Goal: Task Accomplishment & Management: Manage account settings

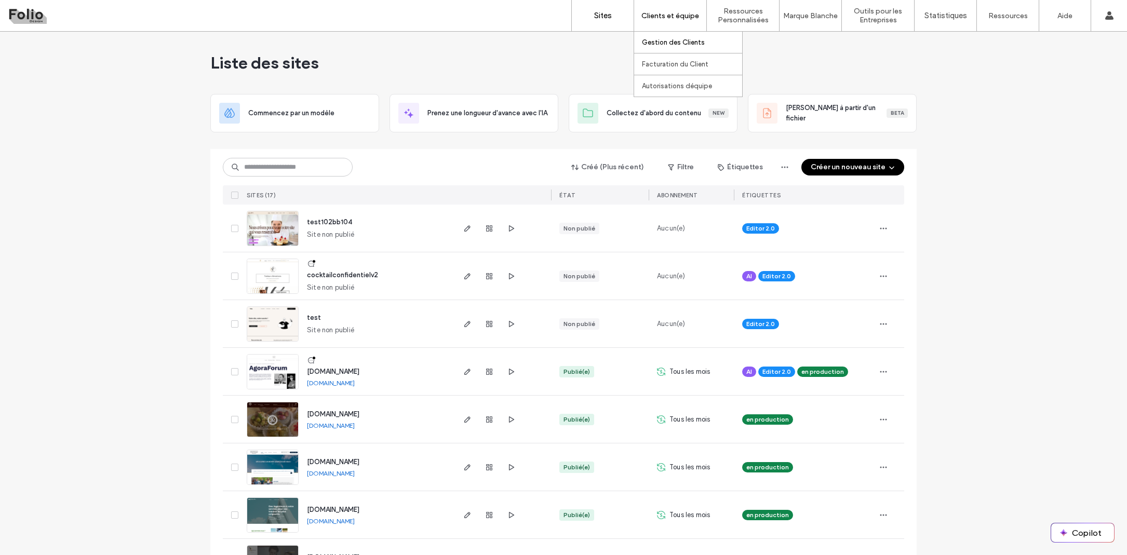
click at [674, 39] on label "Gestion des Clients" at bounding box center [673, 42] width 63 height 8
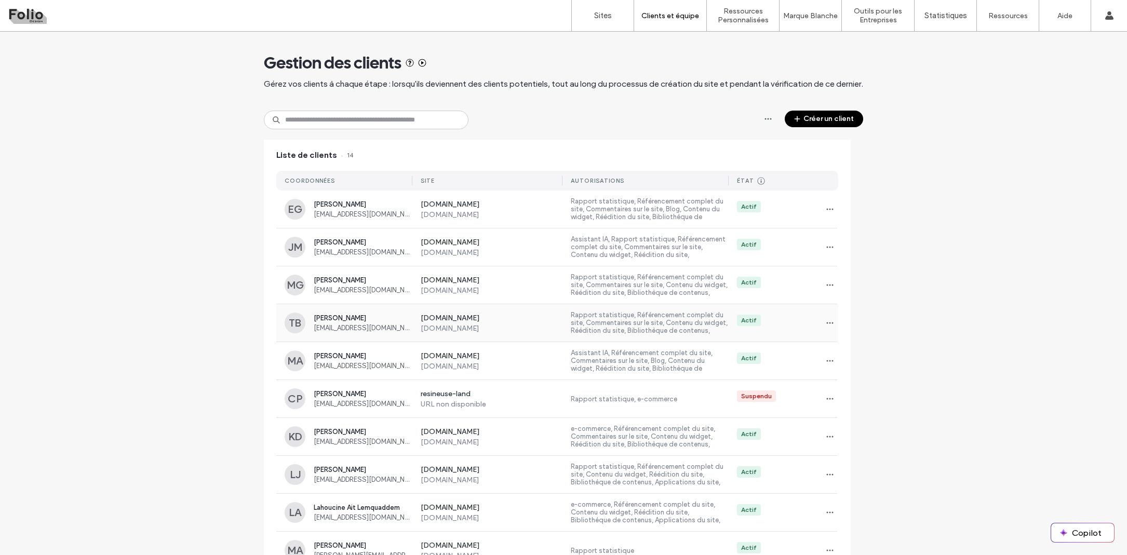
click at [320, 314] on div "TB Toufic BOURAS toitcalme@gmail.com" at bounding box center [349, 323] width 128 height 21
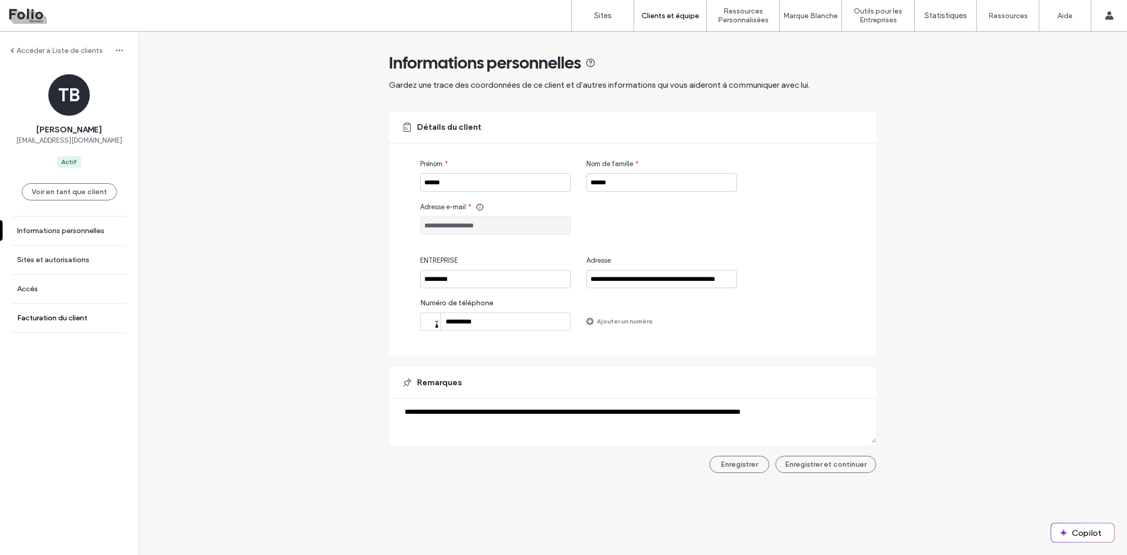
click at [69, 315] on label "Facturation du client" at bounding box center [52, 318] width 70 height 9
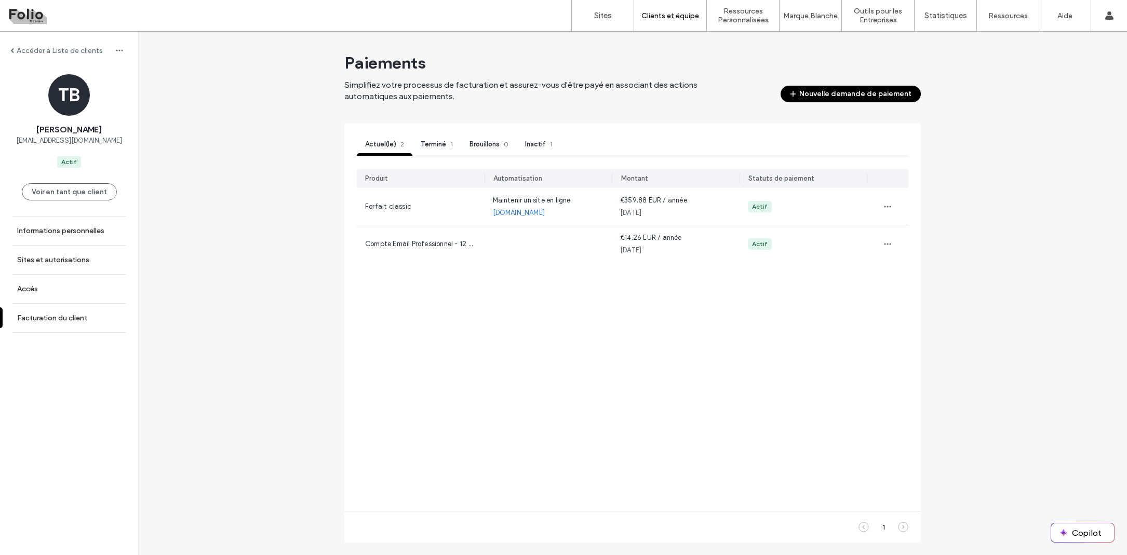
click at [28, 49] on label "Accéder à Liste de clients" at bounding box center [60, 50] width 86 height 9
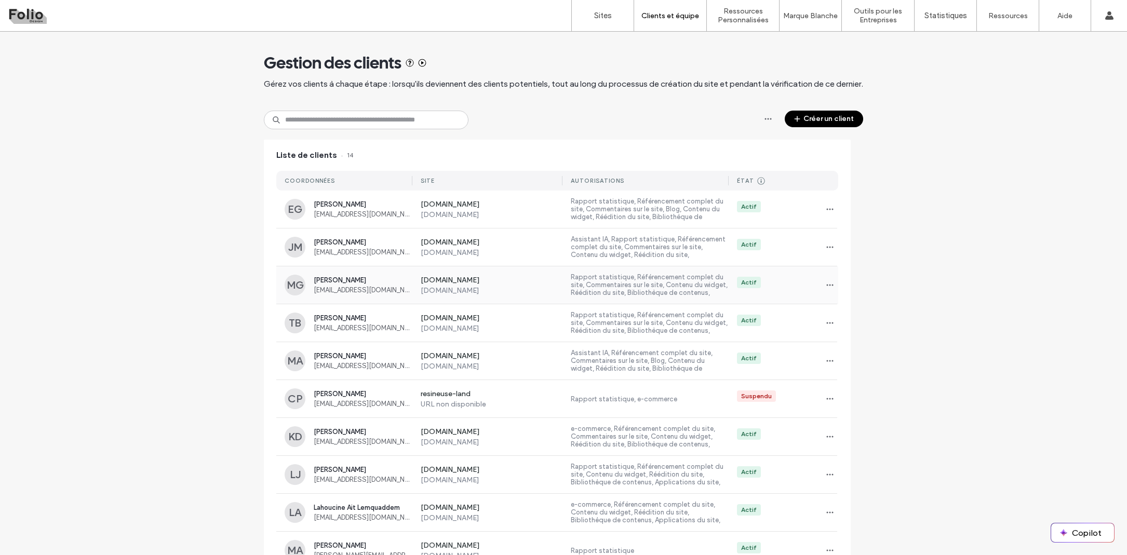
click at [348, 287] on span "guechi.mahel@gmail.com" at bounding box center [363, 290] width 99 height 8
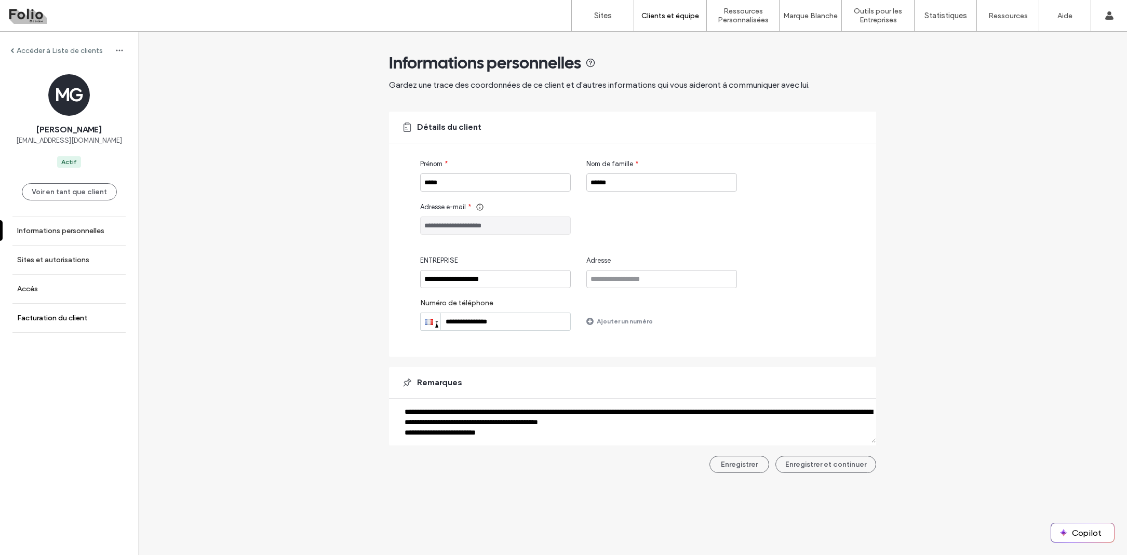
click at [71, 310] on link "Facturation du client" at bounding box center [69, 318] width 138 height 29
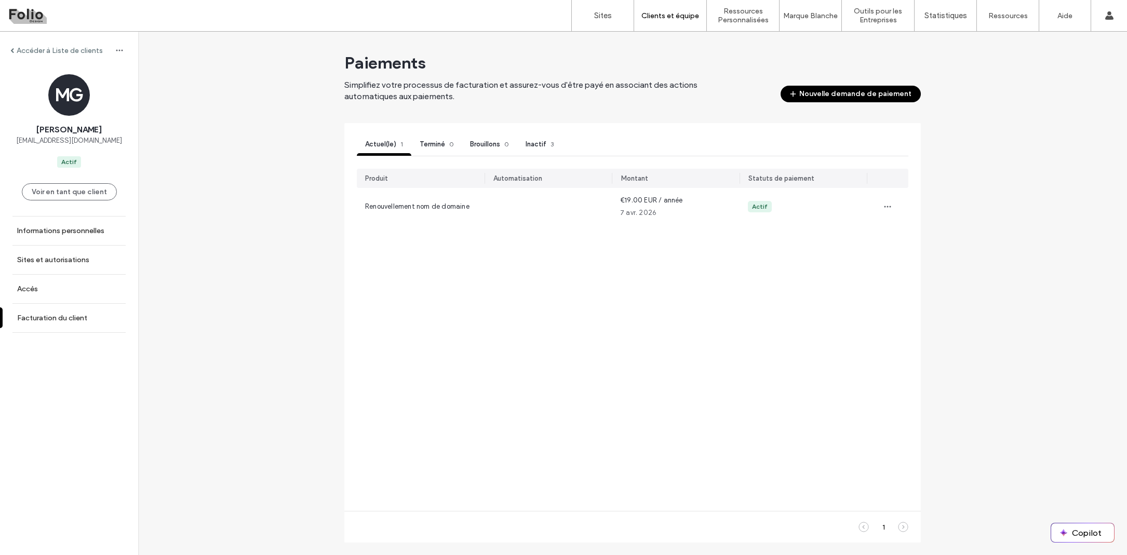
click at [542, 140] on div "Inactif 3" at bounding box center [539, 146] width 45 height 20
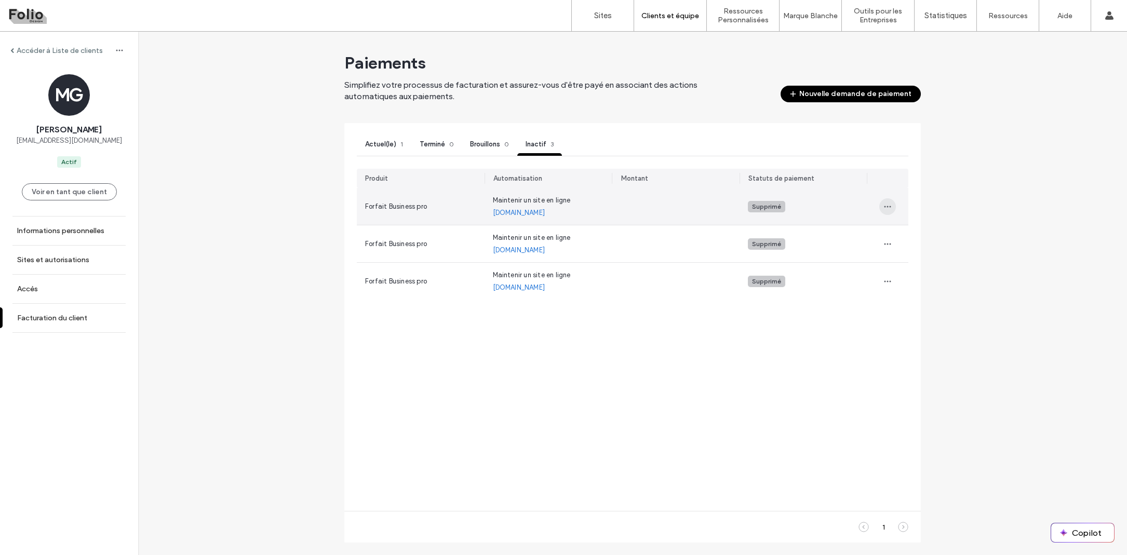
click at [892, 207] on span "button" at bounding box center [887, 206] width 17 height 17
click at [894, 243] on div "View" at bounding box center [925, 231] width 93 height 25
click at [897, 239] on div "View" at bounding box center [926, 232] width 92 height 20
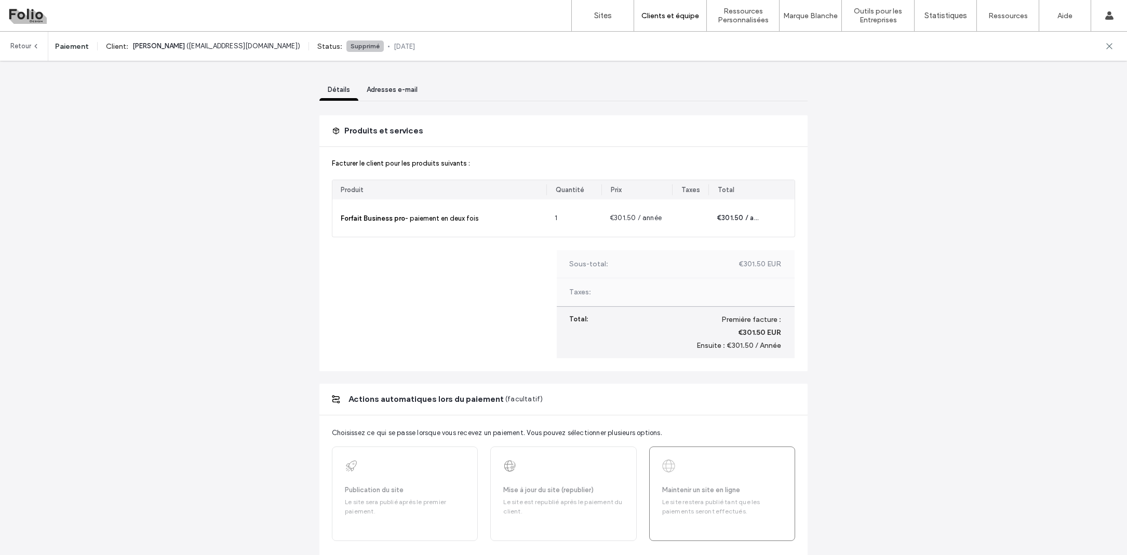
click at [24, 48] on link "Retour" at bounding box center [24, 46] width 29 height 29
